Goal: Information Seeking & Learning: Learn about a topic

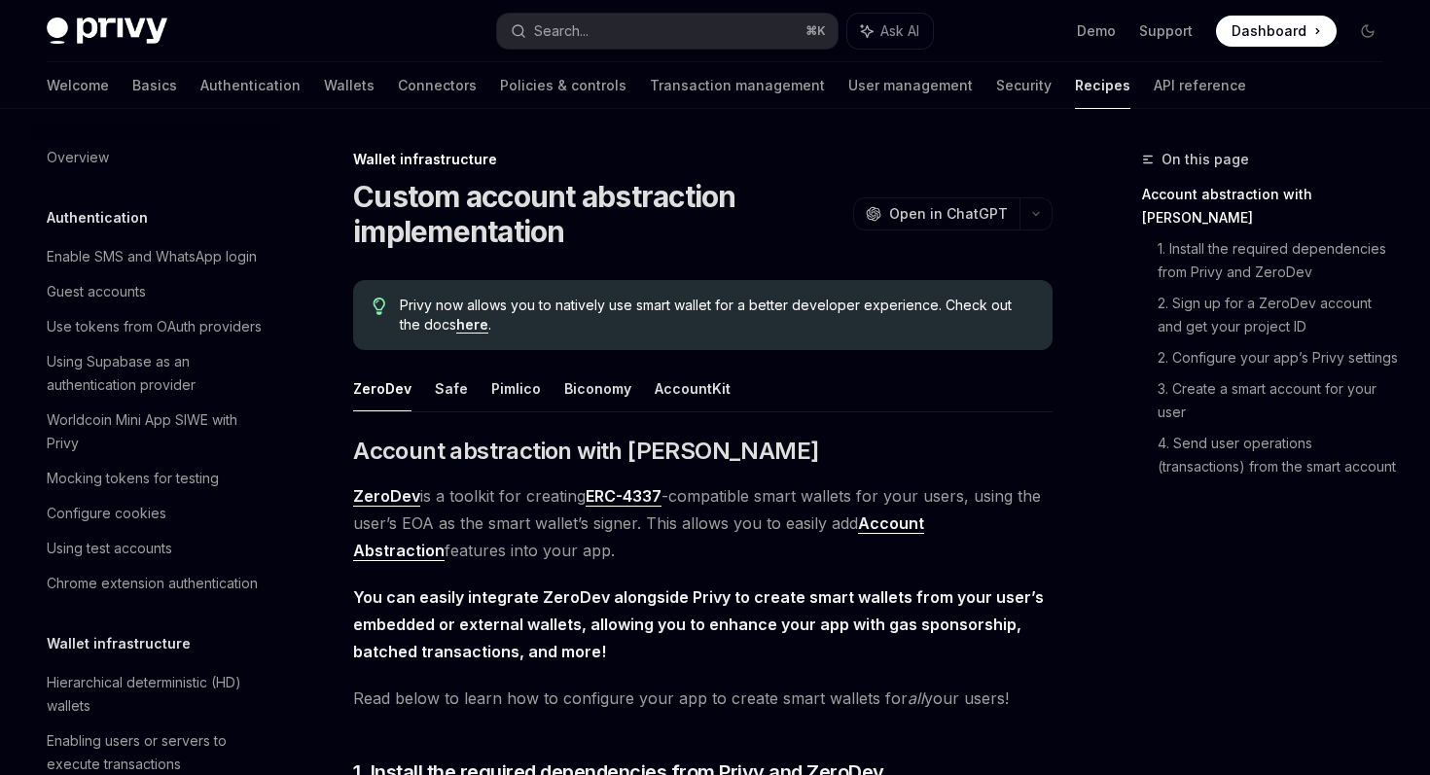
scroll to position [532, 0]
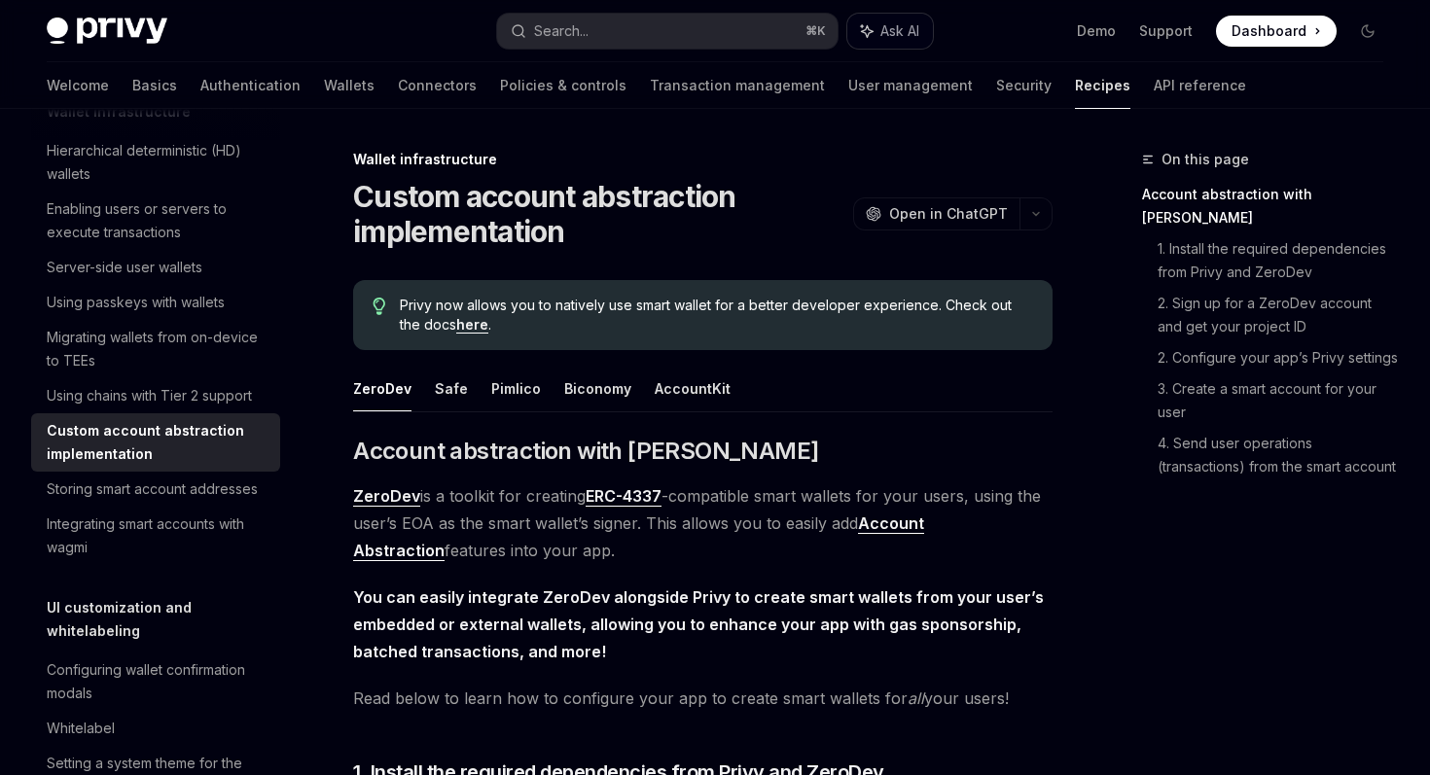
click at [908, 41] on button "Ask AI" at bounding box center [890, 31] width 86 height 35
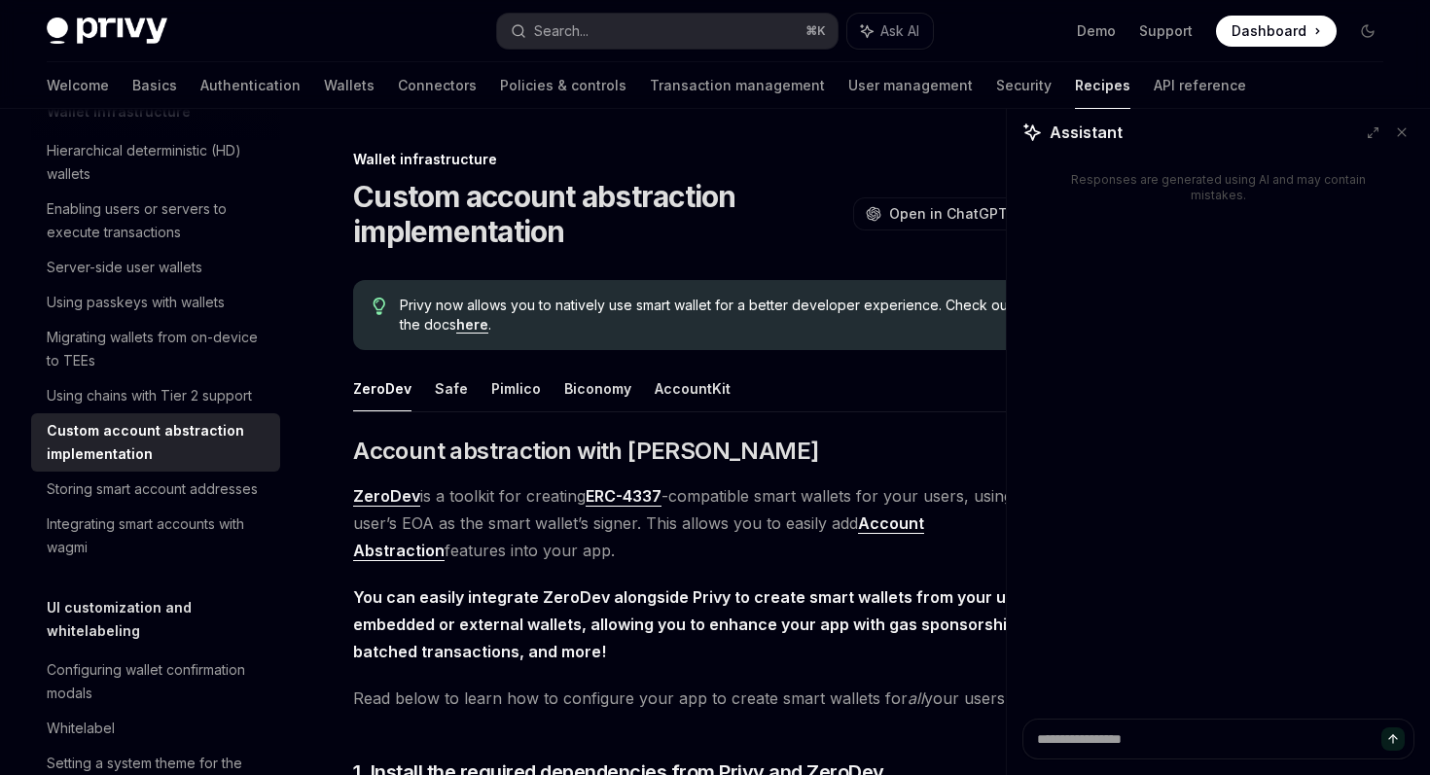
click at [951, 162] on div "Wallet infrastructure" at bounding box center [702, 159] width 699 height 19
click at [1408, 129] on icon at bounding box center [1402, 132] width 14 height 14
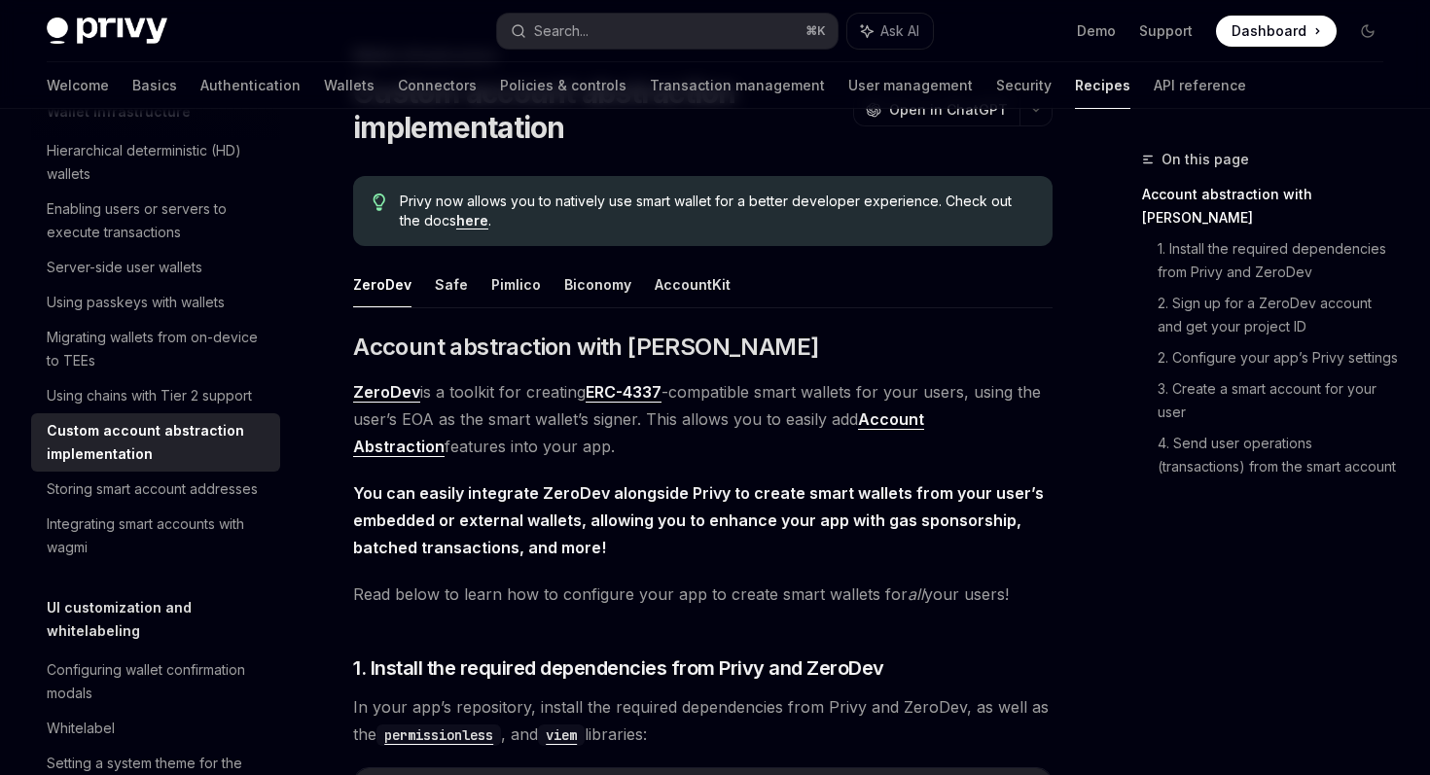
scroll to position [105, 0]
click at [452, 283] on button "Safe" at bounding box center [451, 284] width 33 height 46
type textarea "*"
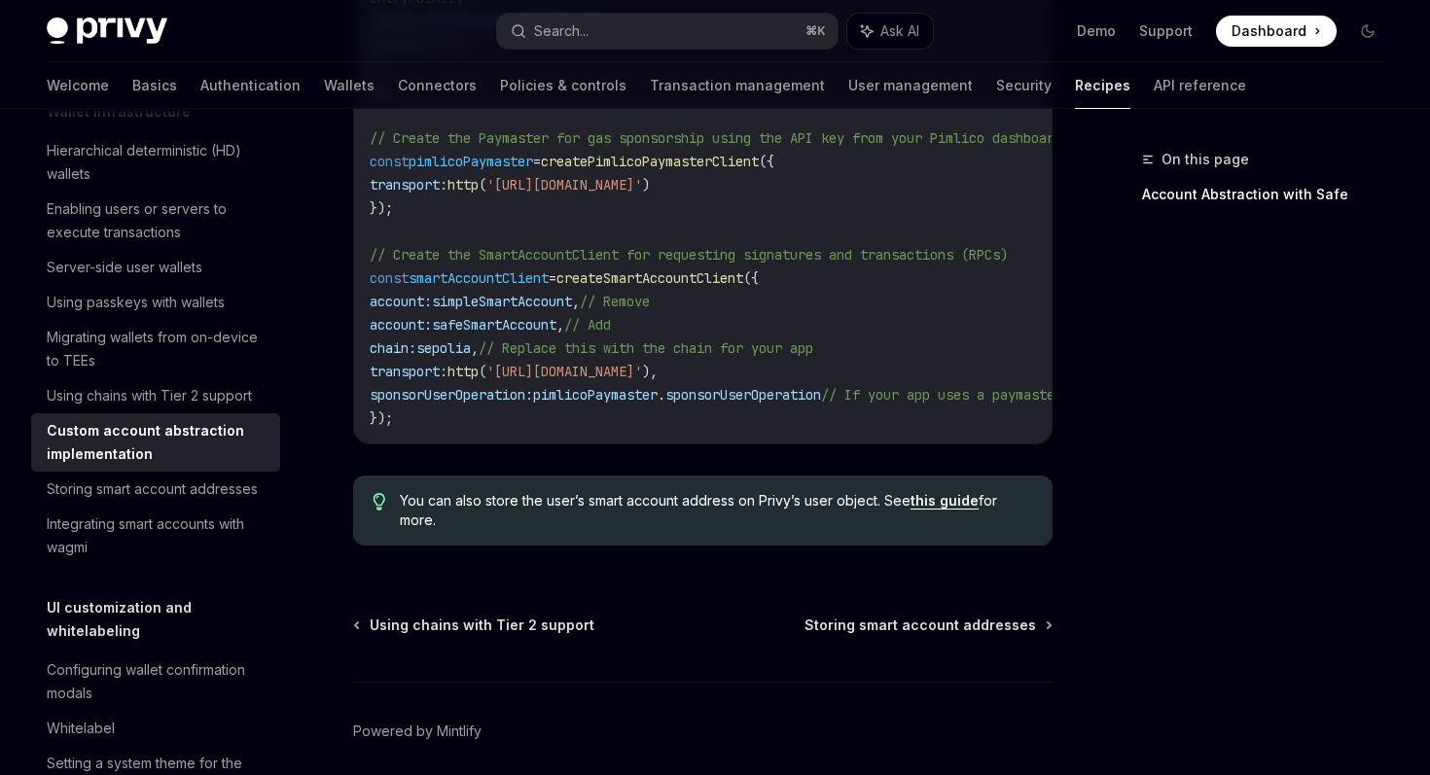
scroll to position [1675, 0]
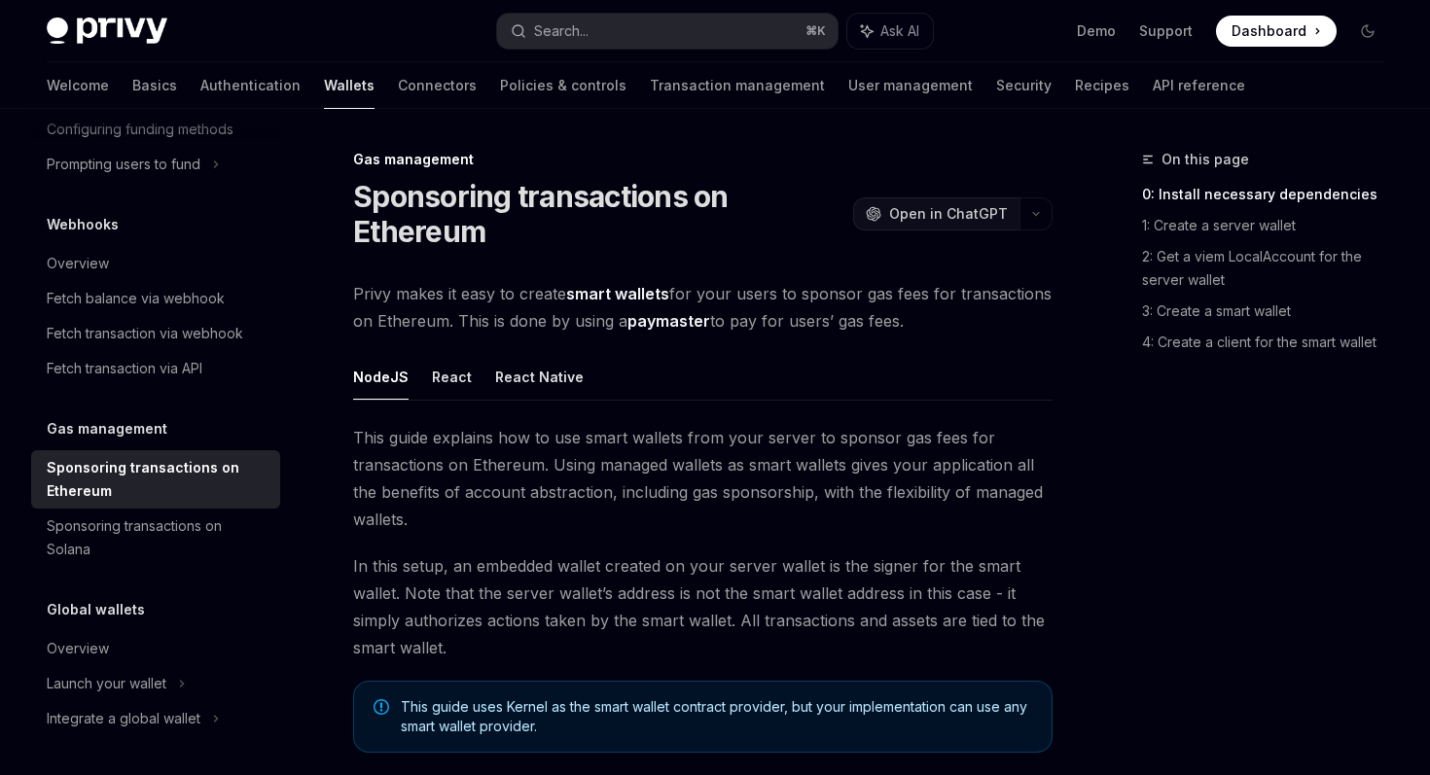
click at [951, 213] on span "Open in ChatGPT" at bounding box center [948, 213] width 119 height 19
click at [449, 380] on button "React" at bounding box center [452, 377] width 40 height 46
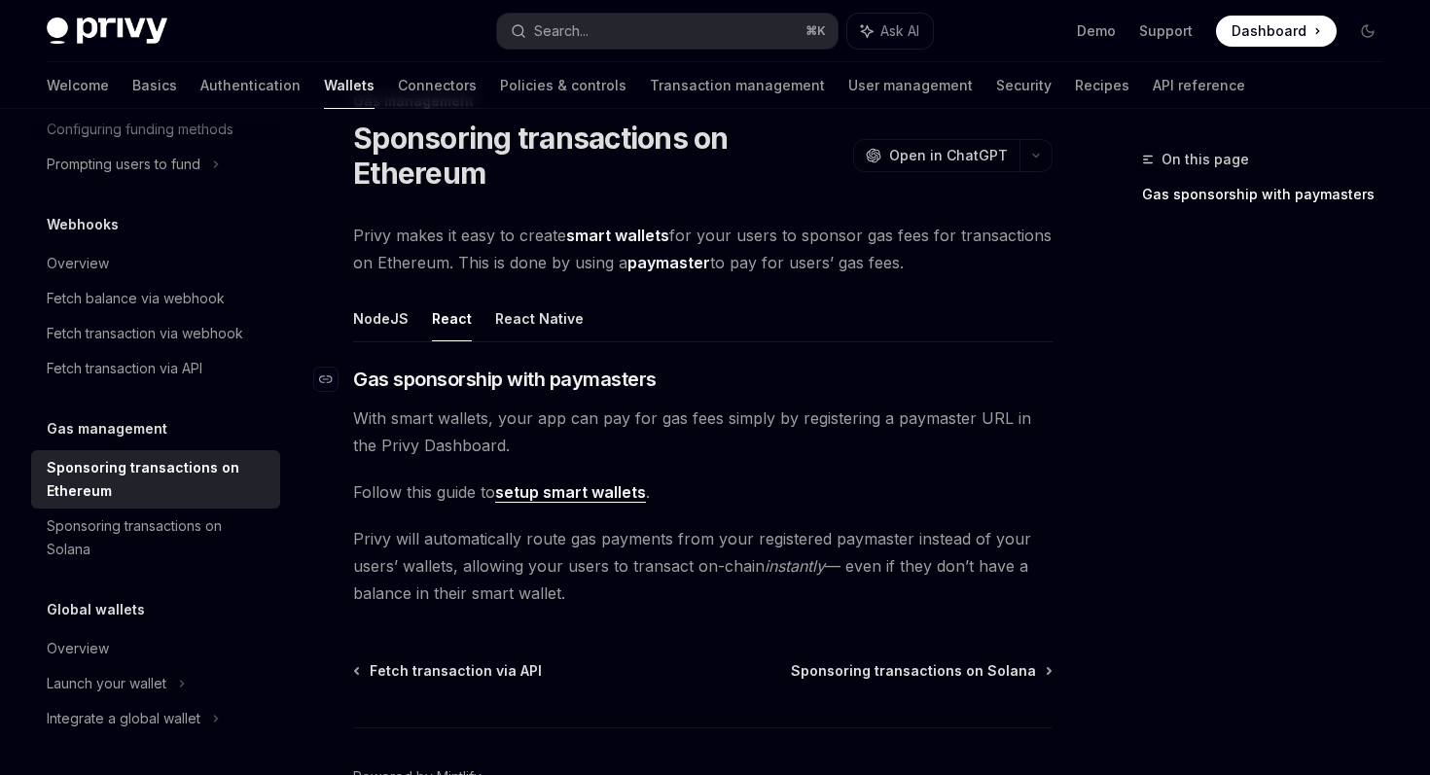
scroll to position [82, 0]
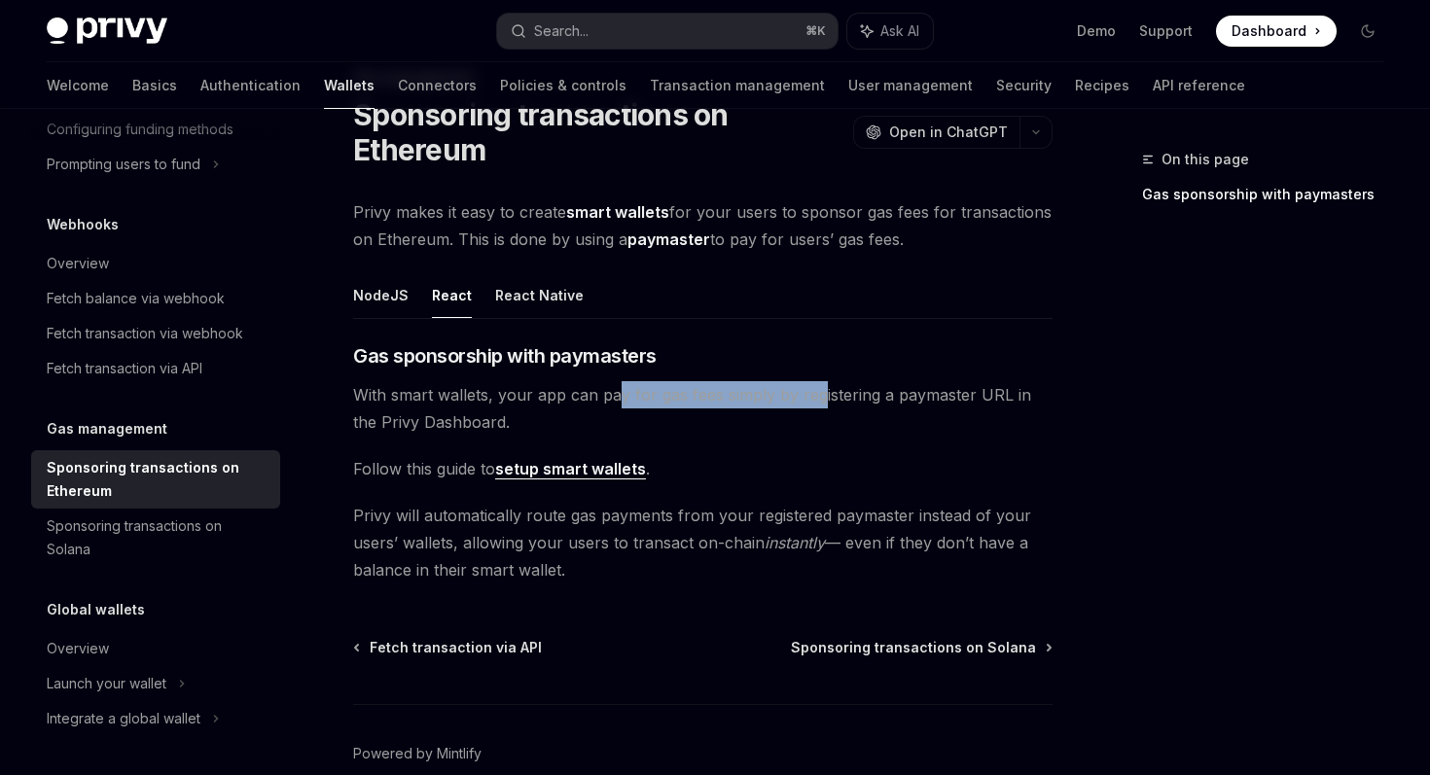
drag, startPoint x: 621, startPoint y: 398, endPoint x: 824, endPoint y: 400, distance: 203.3
click at [824, 400] on span "With smart wallets, your app can pay for gas fees simply by registering a payma…" at bounding box center [702, 408] width 699 height 54
click at [824, 423] on span "With smart wallets, your app can pay for gas fees simply by registering a payma…" at bounding box center [702, 408] width 699 height 54
click at [589, 473] on link "setup smart wallets" at bounding box center [570, 469] width 151 height 20
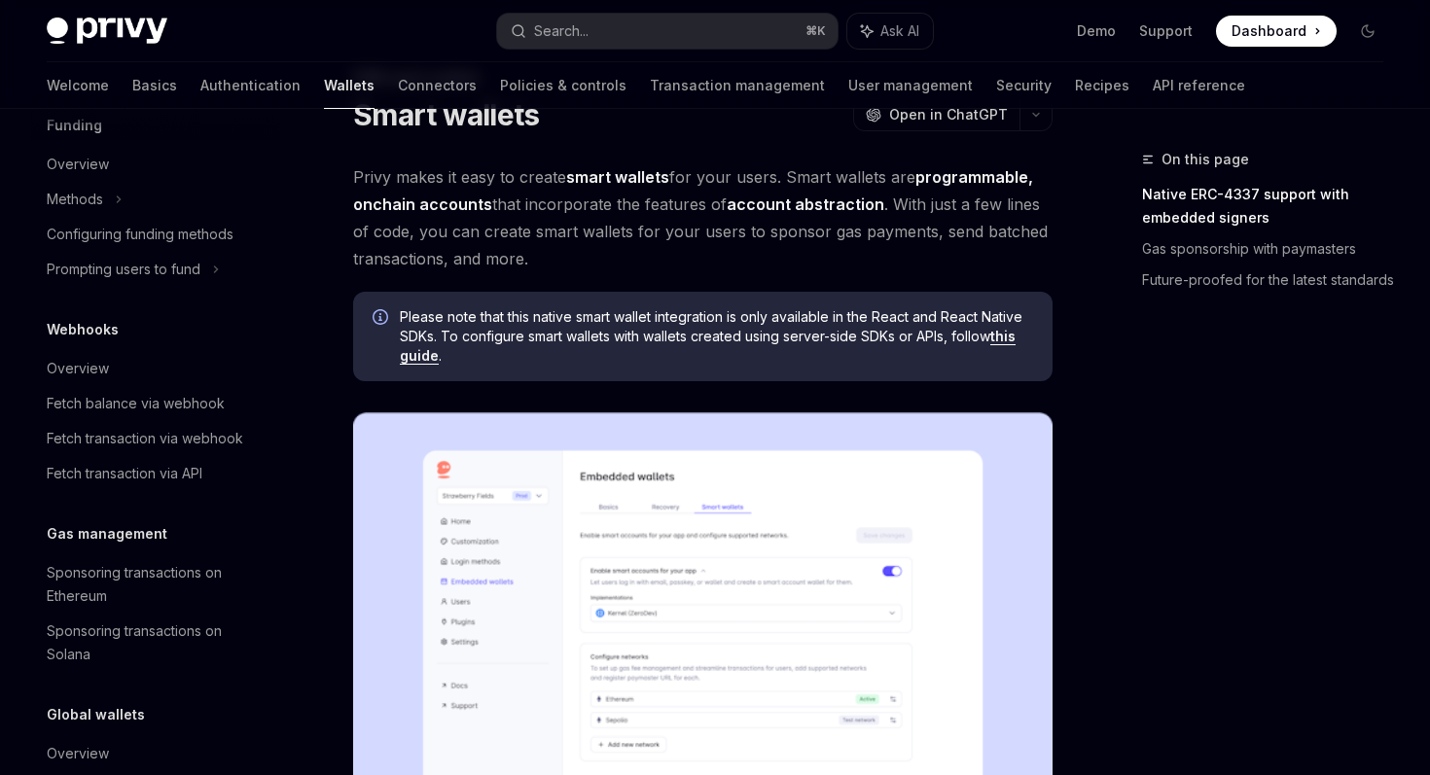
scroll to position [390, 0]
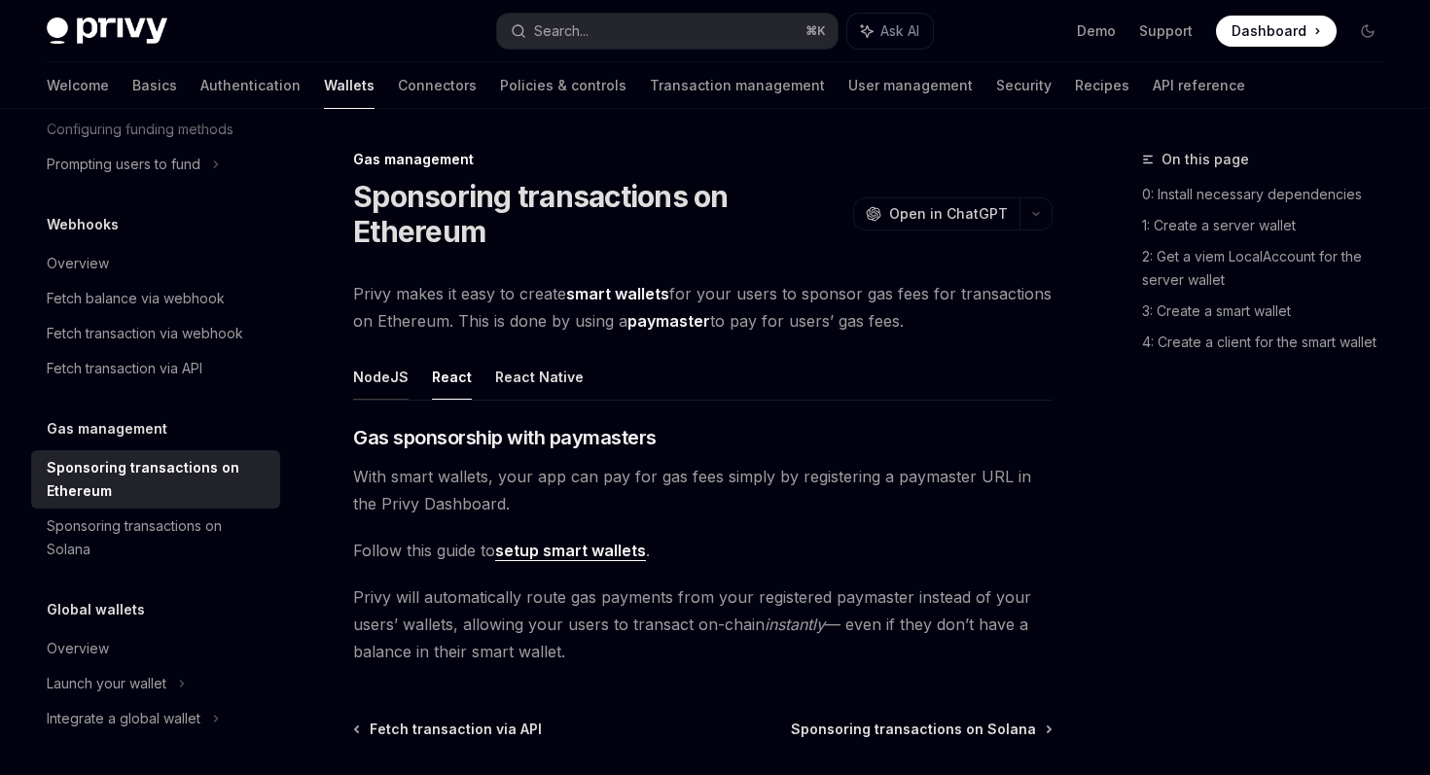
click at [371, 383] on button "NodeJS" at bounding box center [380, 377] width 55 height 46
type textarea "*"
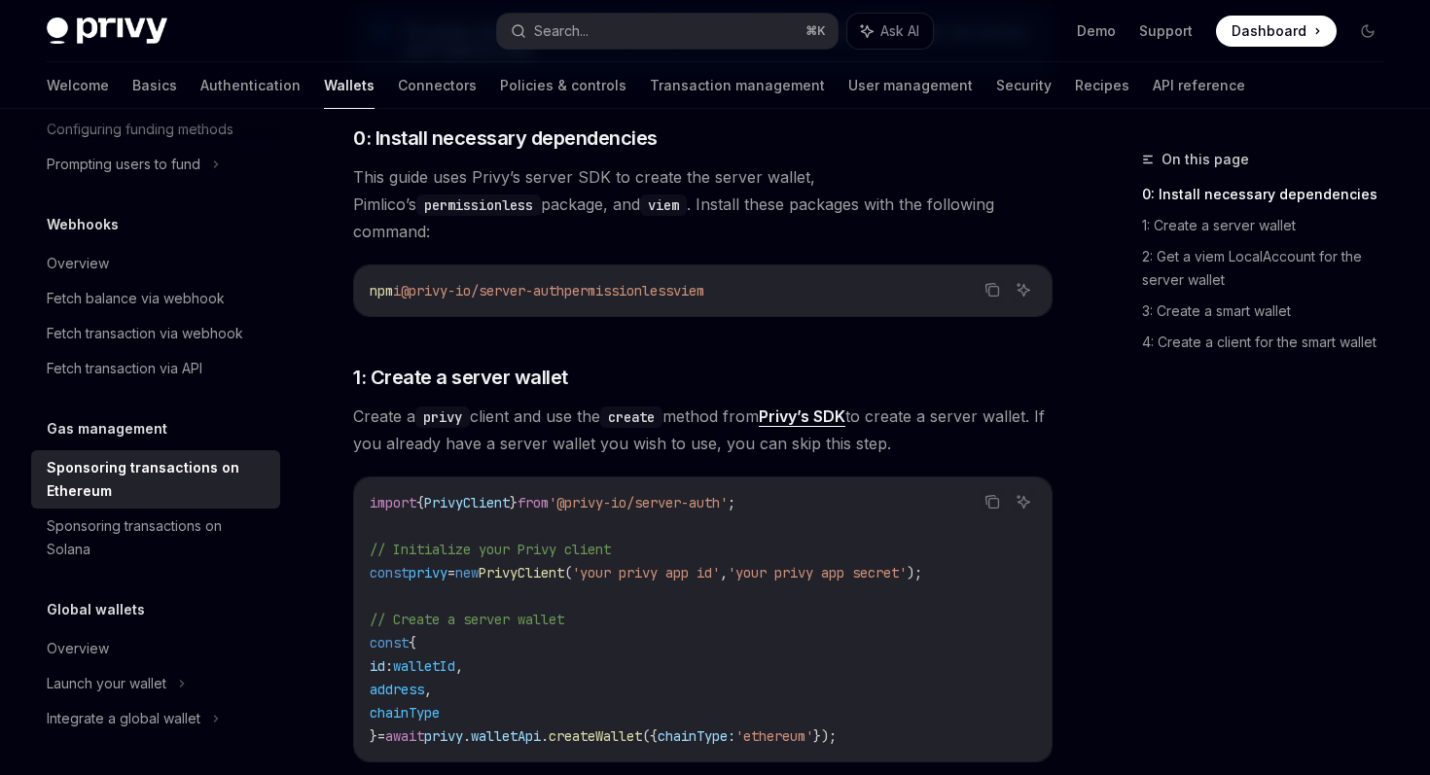
scroll to position [692, 0]
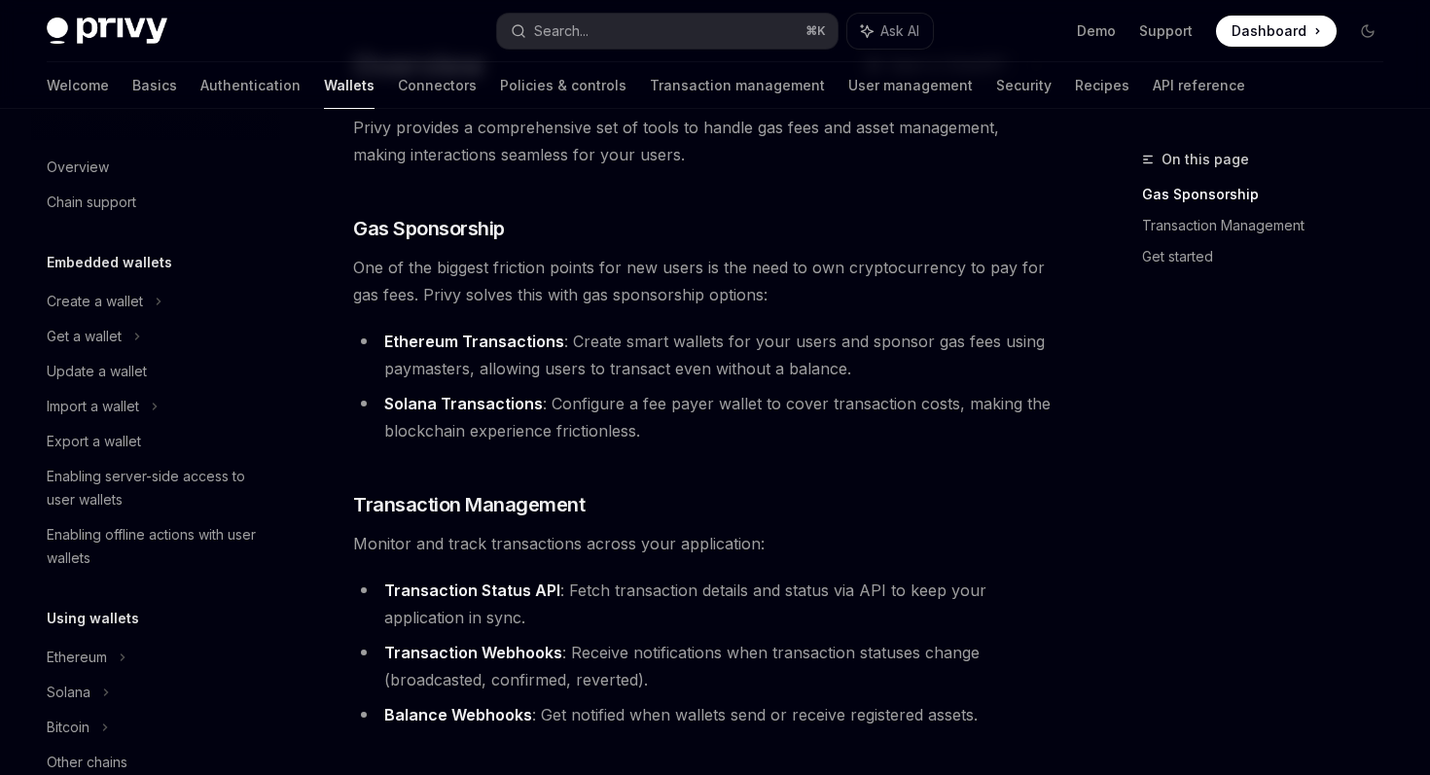
scroll to position [97, 0]
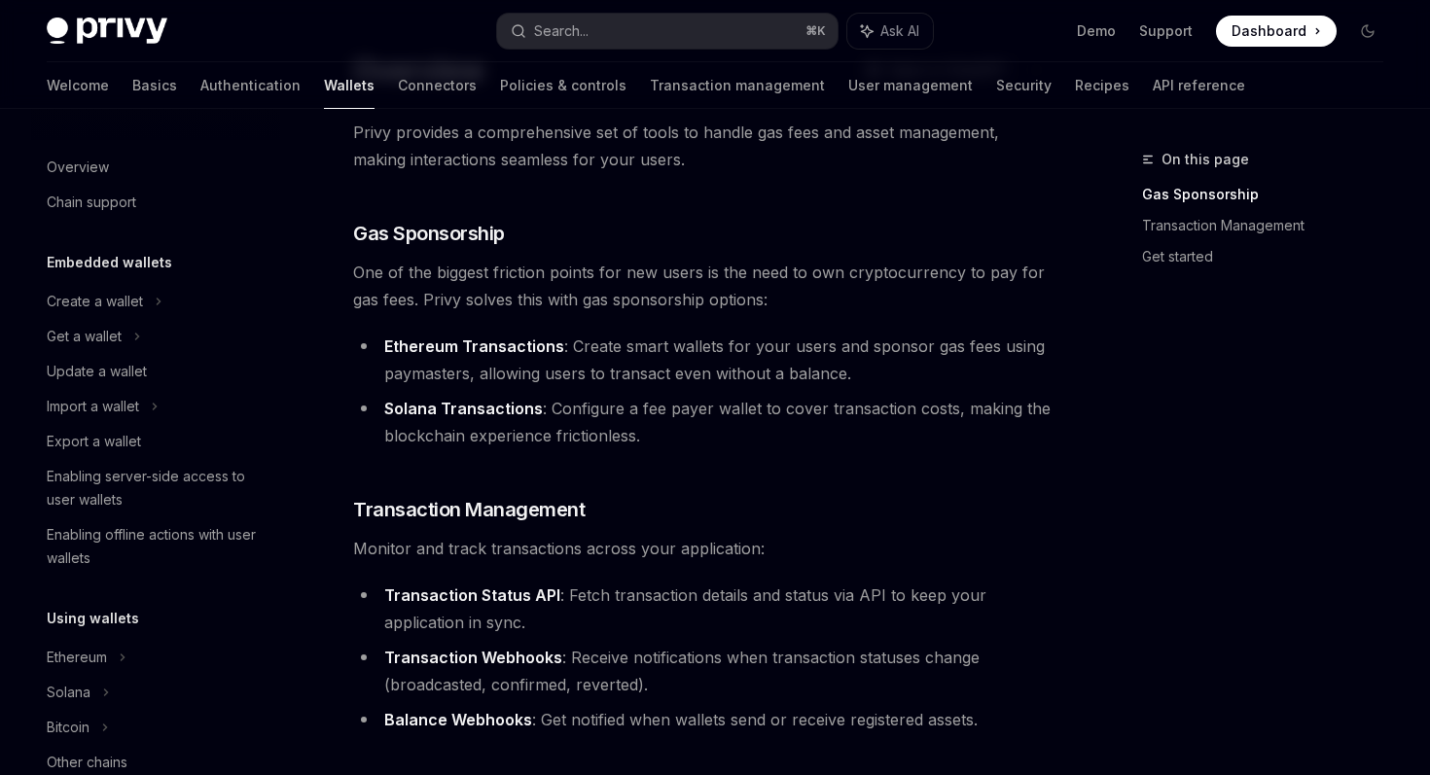
click at [1069, 433] on div "On this page Gas Sponsorship Transaction Management Get started Overview OpenAI…" at bounding box center [715, 614] width 1368 height 1205
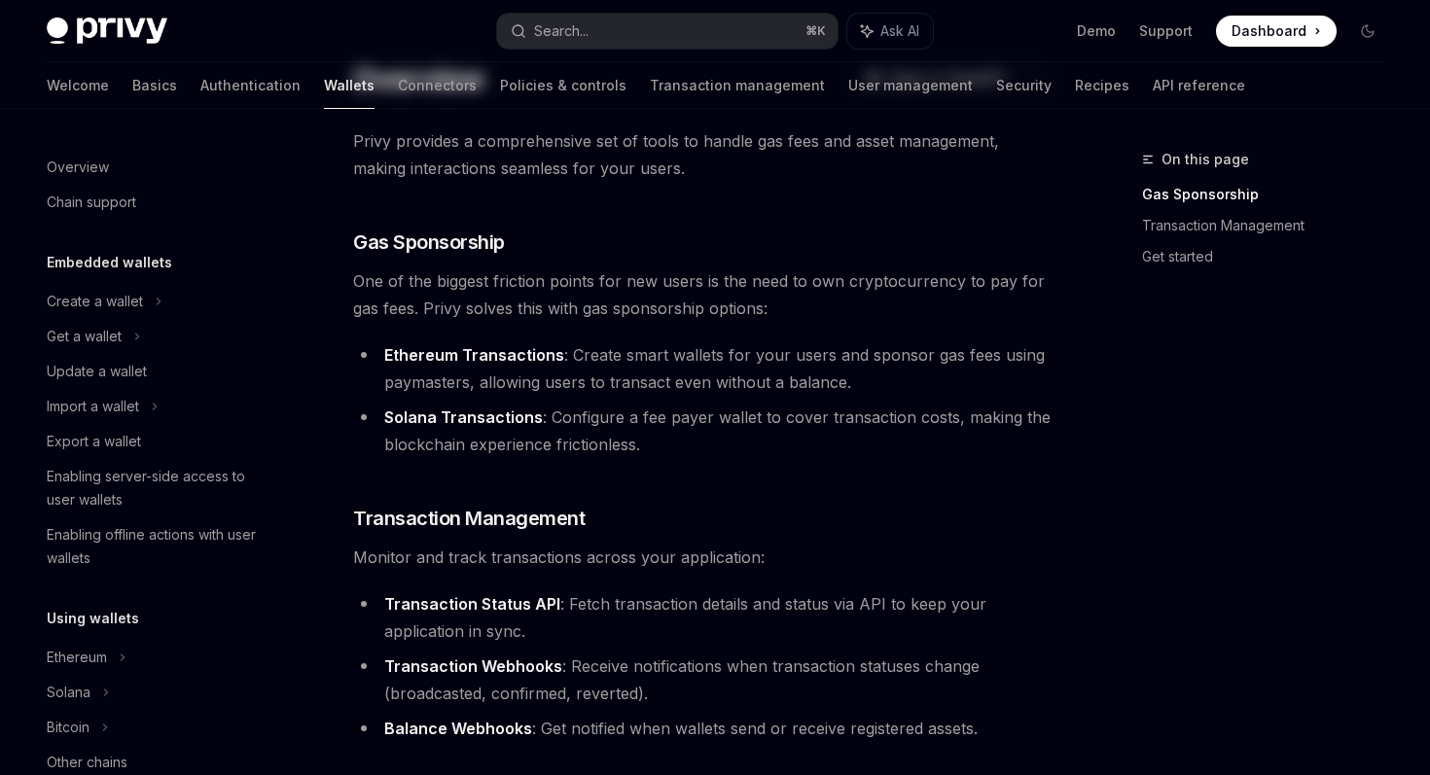
scroll to position [0, 0]
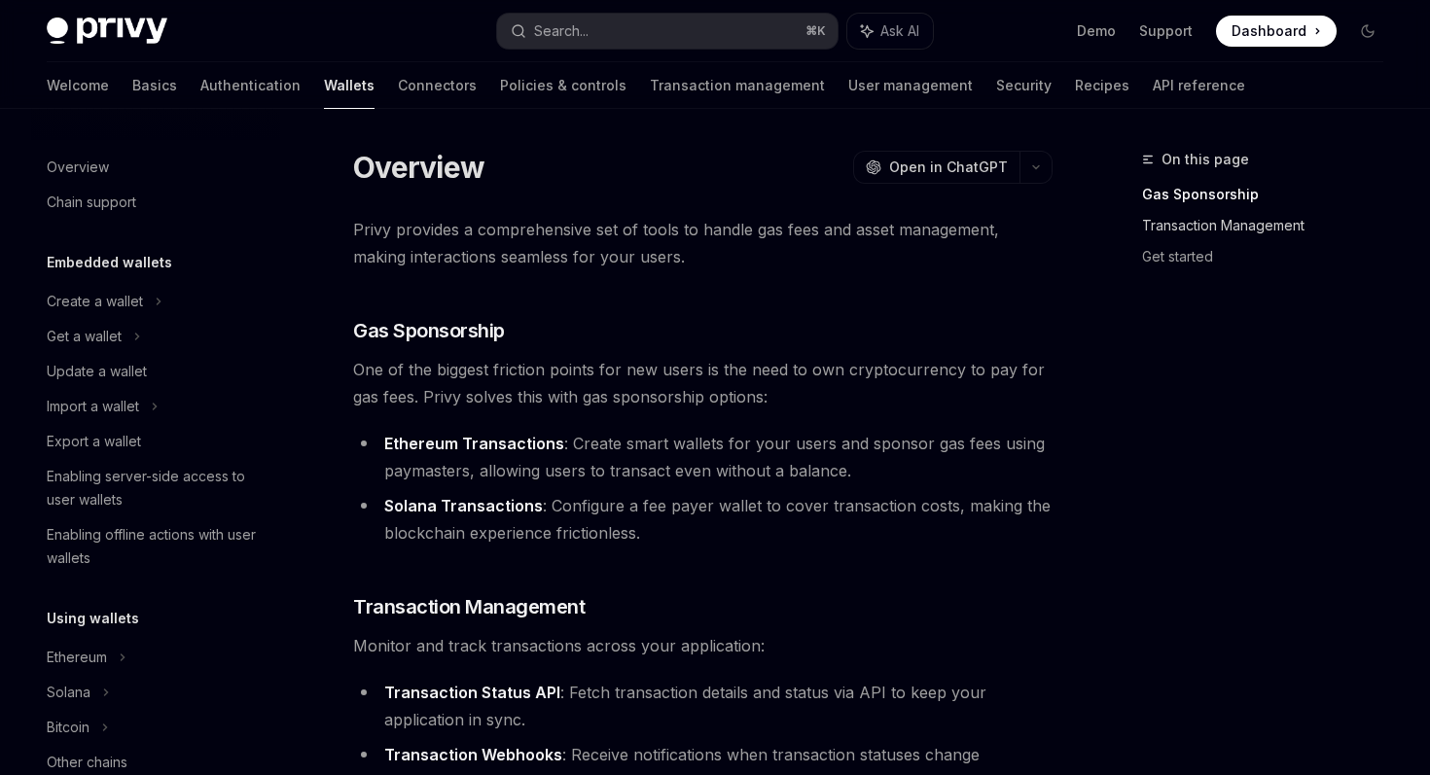
click at [1186, 233] on link "Transaction Management" at bounding box center [1270, 225] width 257 height 31
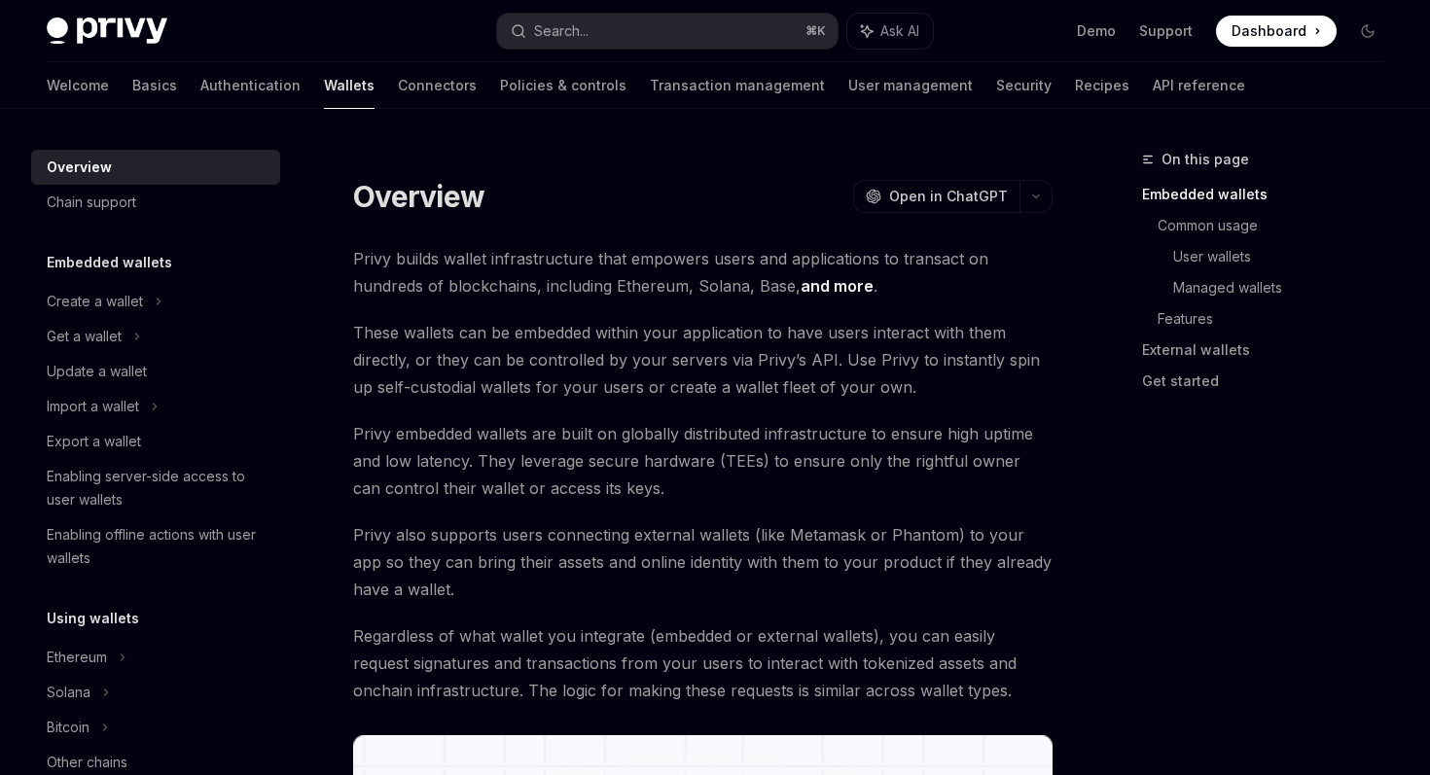
click at [1261, 23] on span "Dashboard" at bounding box center [1268, 30] width 75 height 19
